Goal: Task Accomplishment & Management: Use online tool/utility

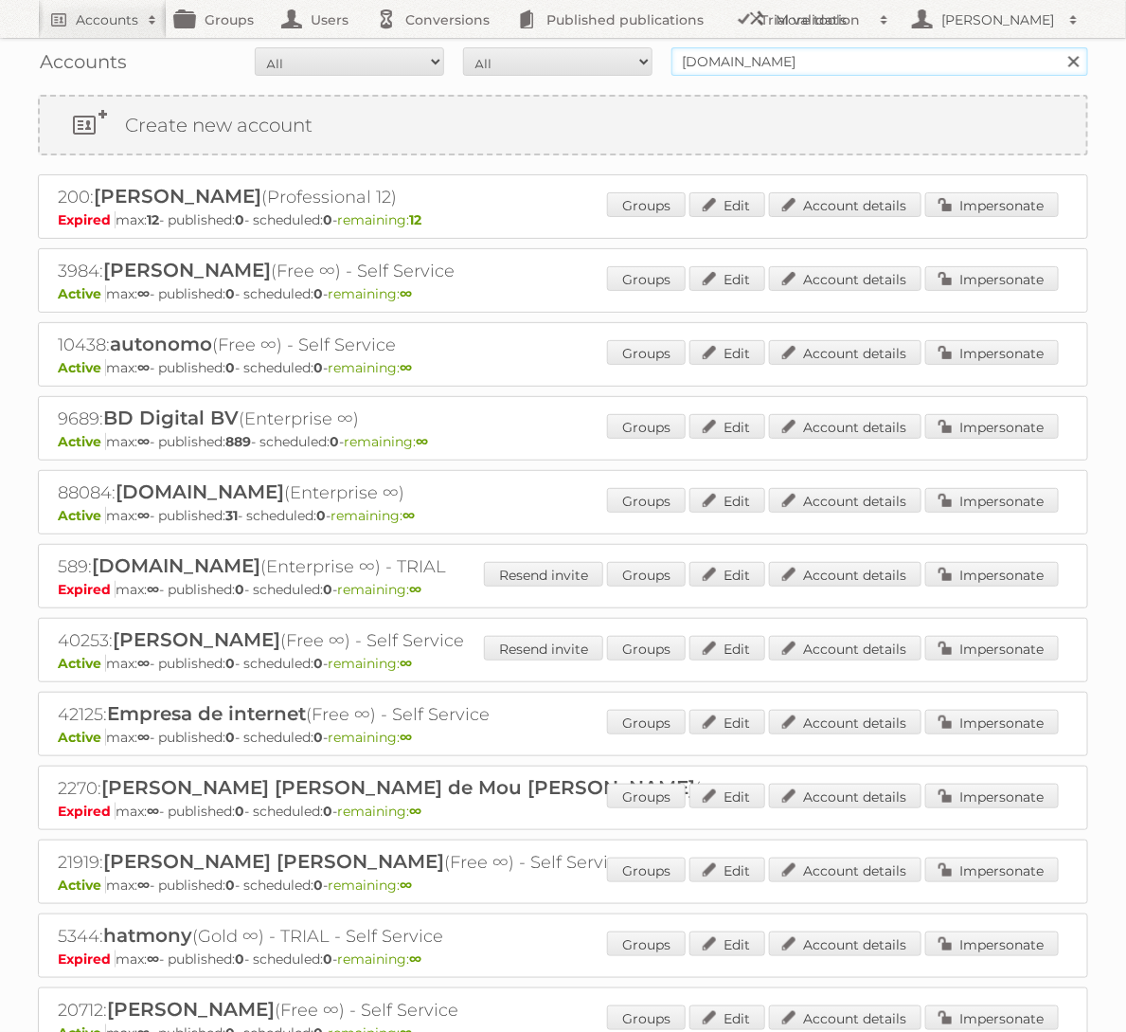
click at [757, 56] on input "bol.com" at bounding box center [880, 61] width 417 height 28
type input "Makro"
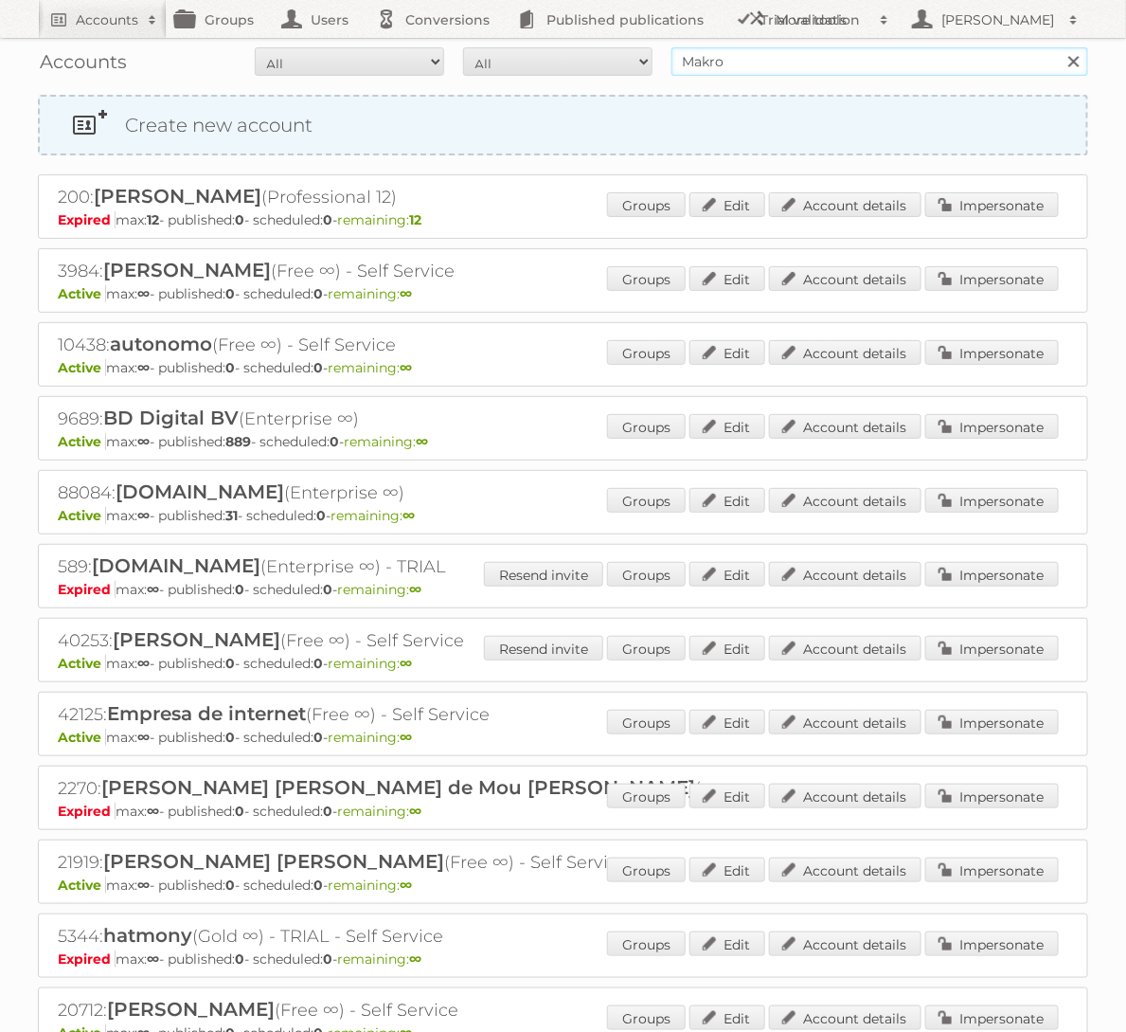
click at [1059, 47] on input "Search" at bounding box center [1073, 61] width 28 height 28
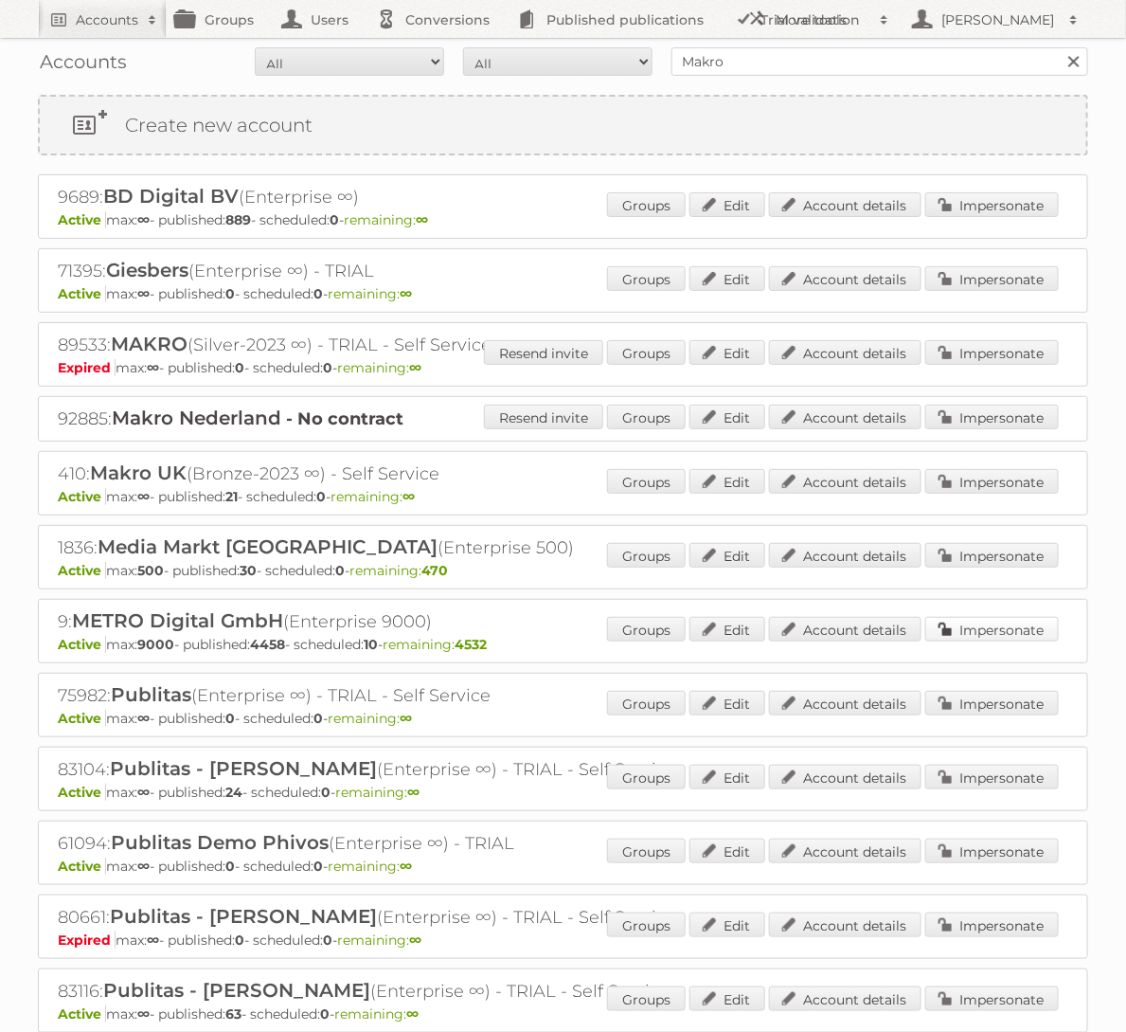
click at [996, 617] on link "Impersonate" at bounding box center [992, 629] width 134 height 25
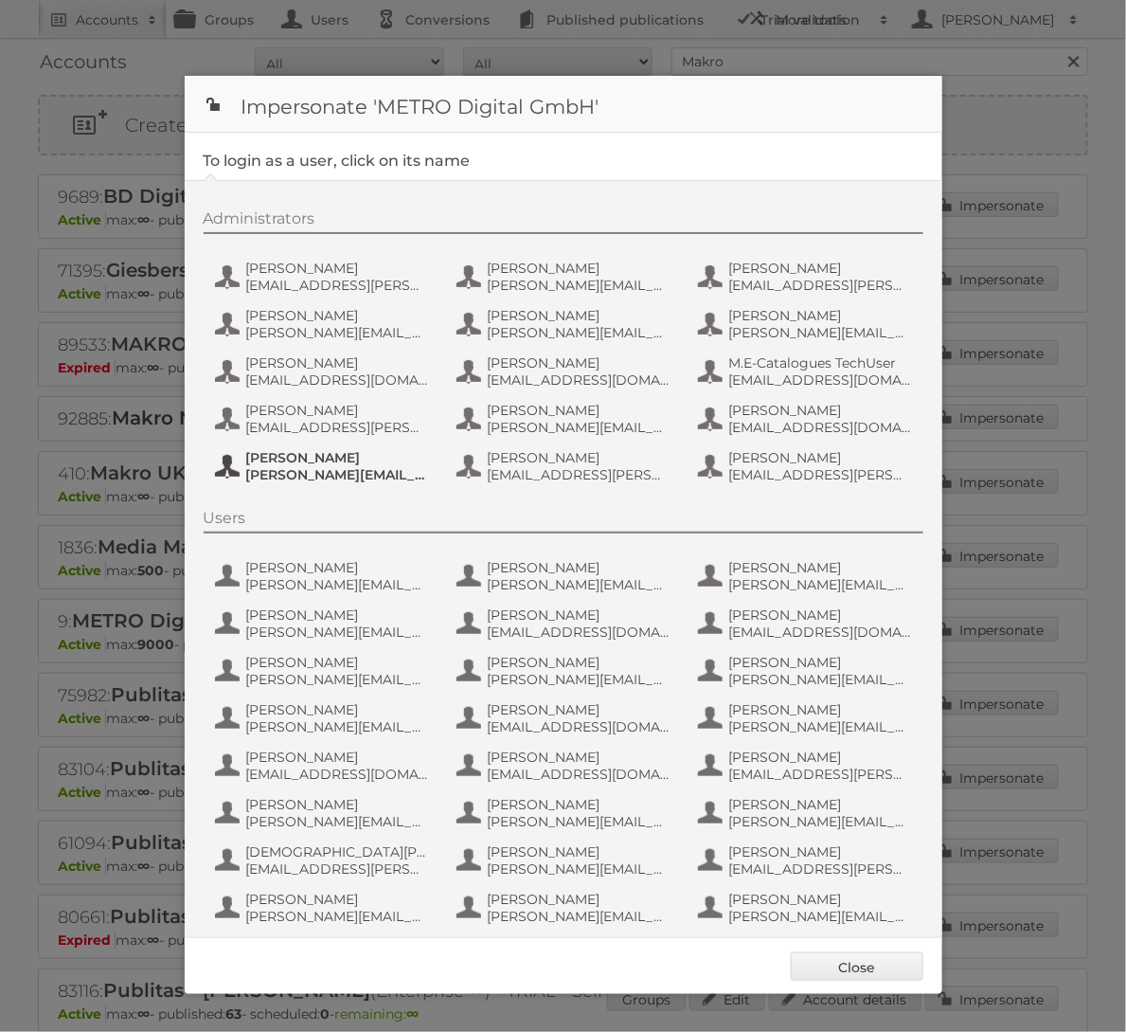
click at [338, 468] on span "[PERSON_NAME][EMAIL_ADDRESS][PERSON_NAME][DOMAIN_NAME]" at bounding box center [338, 474] width 184 height 17
